Goal: Information Seeking & Learning: Learn about a topic

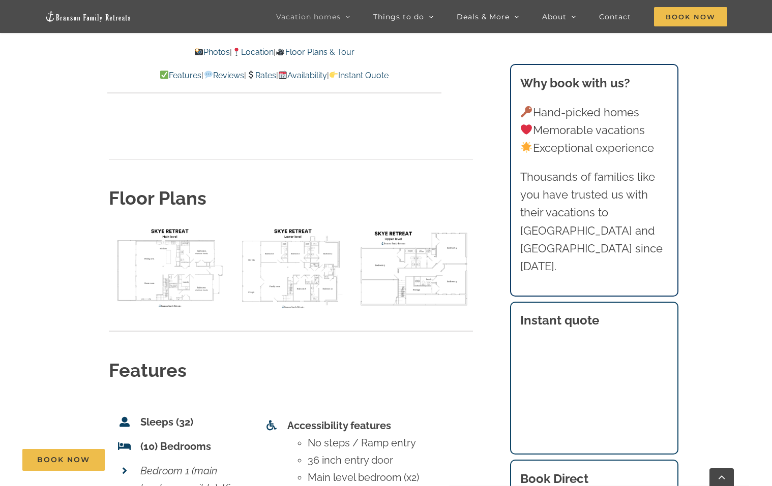
click at [723, 70] on main "Skye Retreat at [GEOGRAPHIC_DATA] | Branson Family Retreats [PERSON_NAME][EMAIL…" at bounding box center [386, 347] width 772 height 7147
click at [741, 55] on main "Skye Retreat at [GEOGRAPHIC_DATA] | Branson Family Retreats [PERSON_NAME][EMAIL…" at bounding box center [386, 347] width 772 height 7147
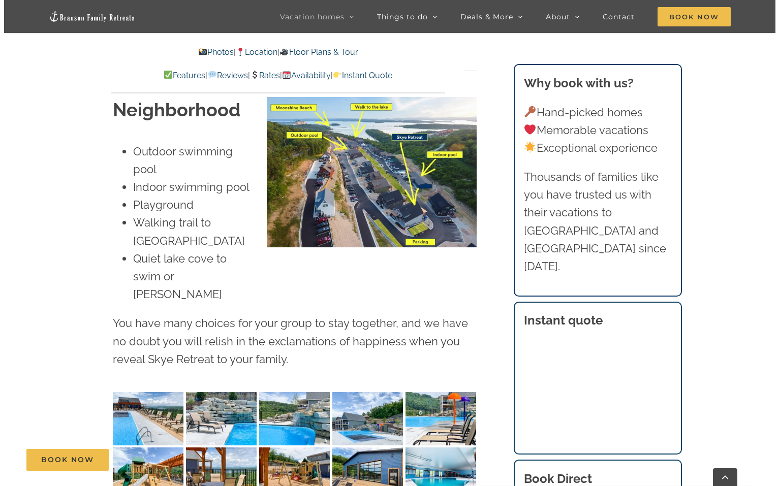
scroll to position [2522, 0]
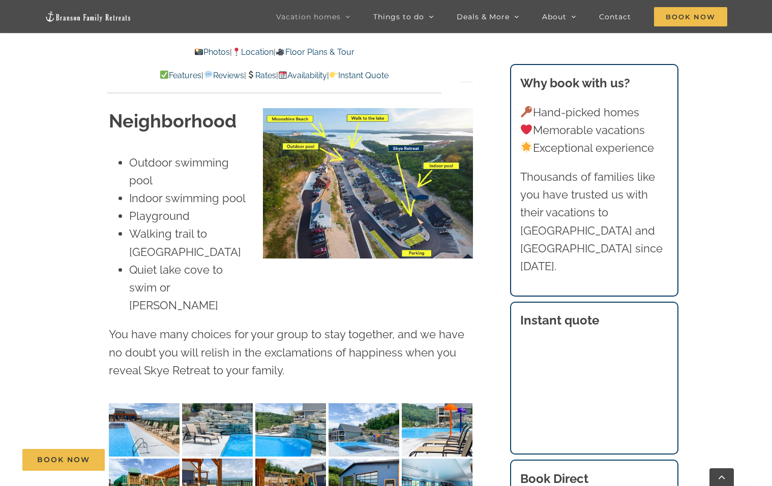
click at [137, 404] on img "Skye-Retreat-1051" at bounding box center [144, 430] width 71 height 53
